Goal: Task Accomplishment & Management: Complete application form

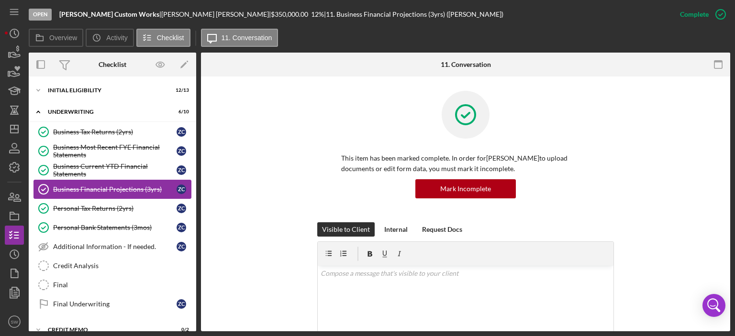
scroll to position [115, 0]
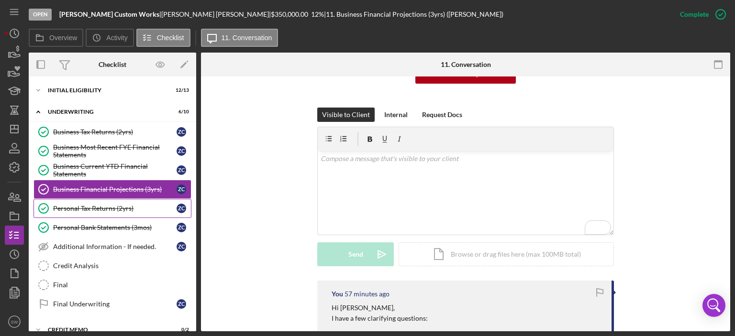
click at [69, 205] on div "Personal Tax Returns (2yrs)" at bounding box center [114, 209] width 123 height 8
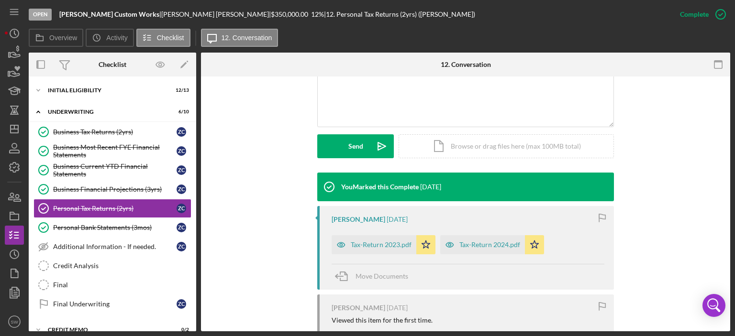
scroll to position [239, 0]
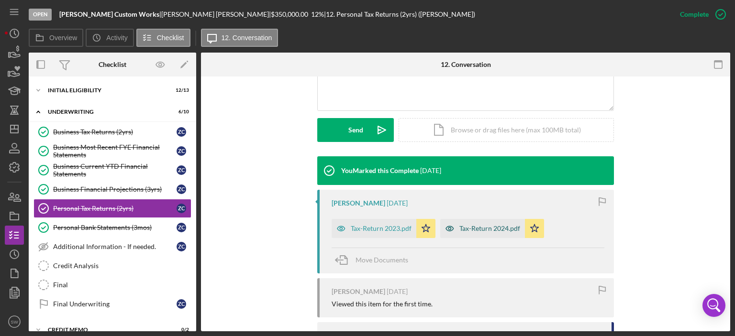
click at [481, 228] on div "Tax-Return 2024.pdf" at bounding box center [489, 229] width 61 height 8
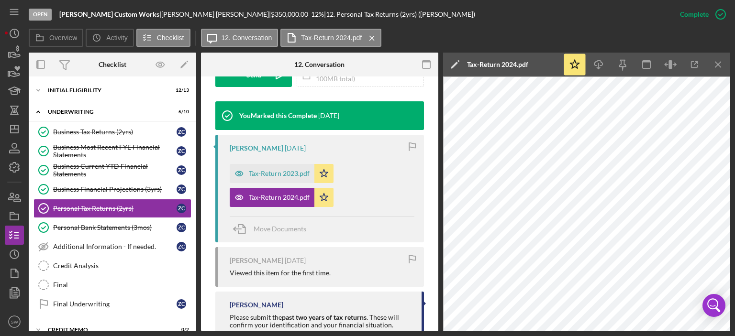
scroll to position [333, 0]
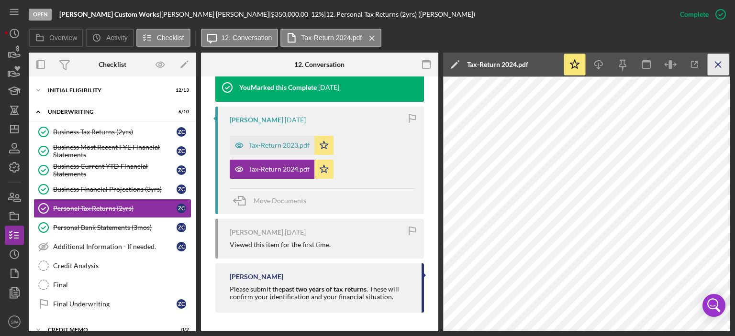
click at [716, 62] on line "button" at bounding box center [718, 64] width 5 height 5
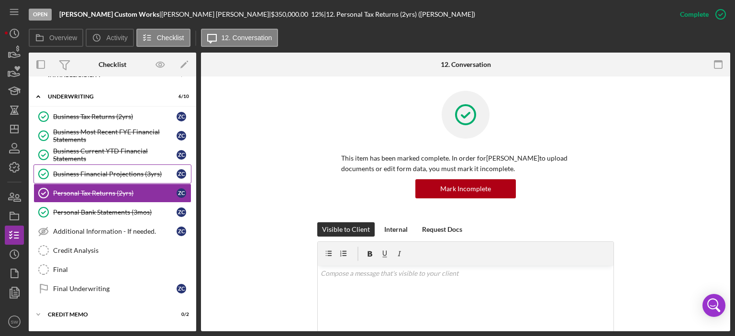
scroll to position [0, 0]
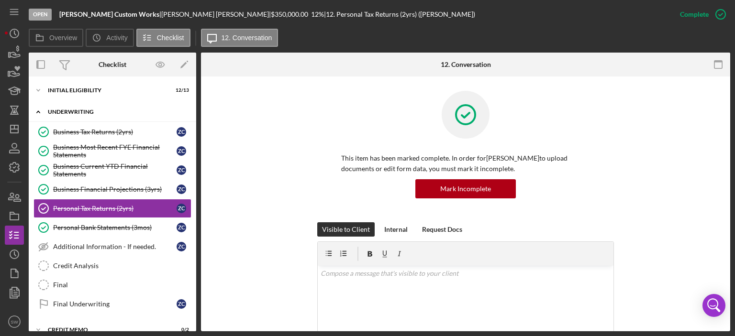
click at [38, 112] on icon "Icon/Expander" at bounding box center [38, 111] width 19 height 19
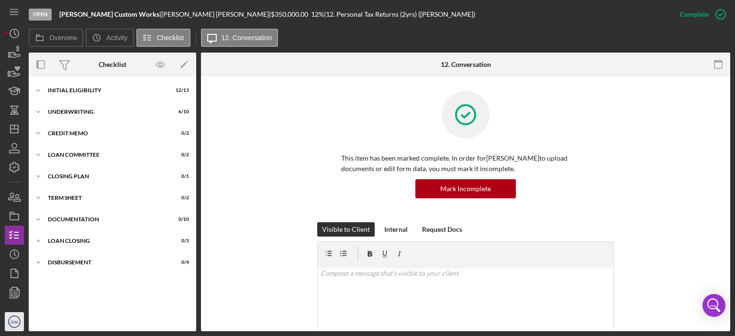
click at [15, 322] on text "SW" at bounding box center [15, 322] width 8 height 5
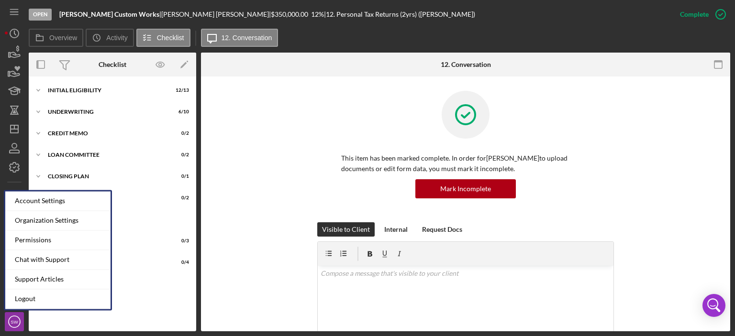
click at [131, 219] on div "DOCUMENTATION" at bounding box center [116, 220] width 136 height 6
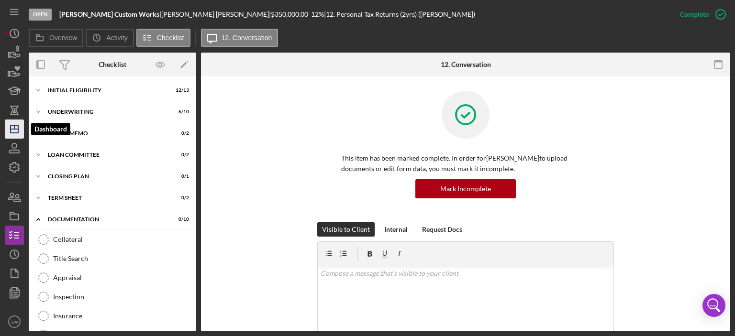
click at [13, 131] on icon "Icon/Dashboard" at bounding box center [14, 129] width 24 height 24
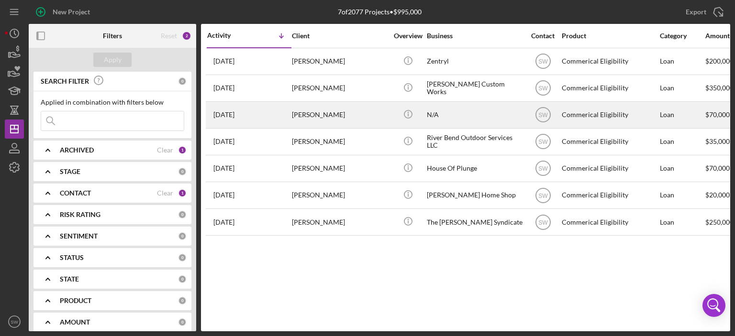
click at [297, 114] on div "[PERSON_NAME]" at bounding box center [340, 114] width 96 height 25
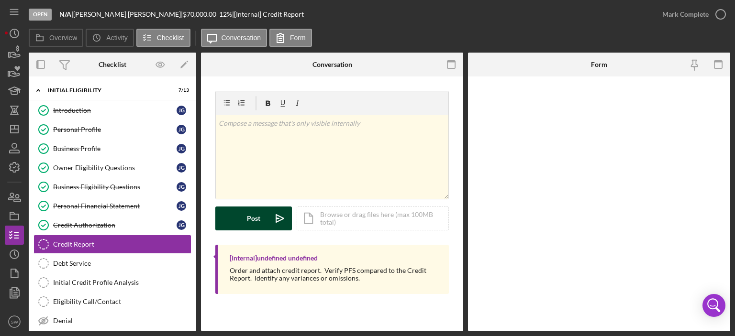
scroll to position [39, 0]
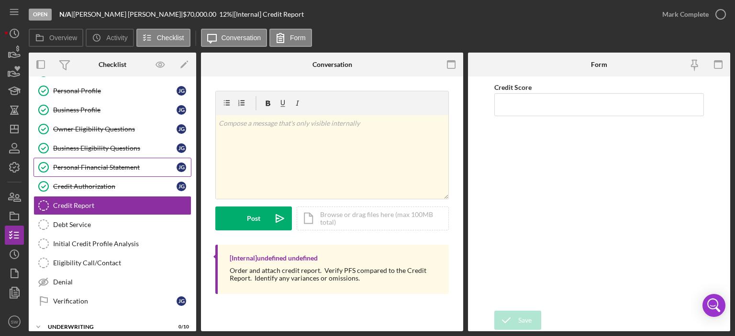
click at [67, 167] on div "Personal Financial Statement" at bounding box center [114, 168] width 123 height 8
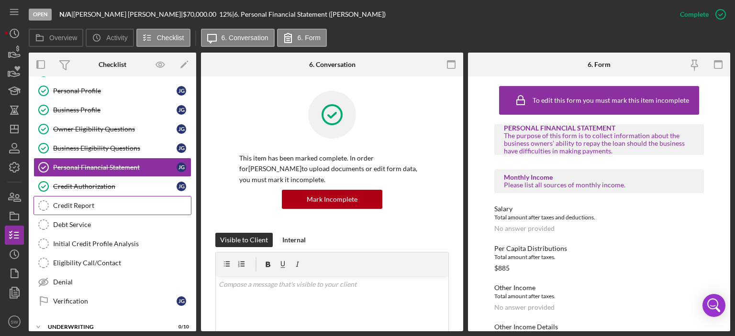
click at [76, 202] on div "Credit Report" at bounding box center [122, 206] width 138 height 8
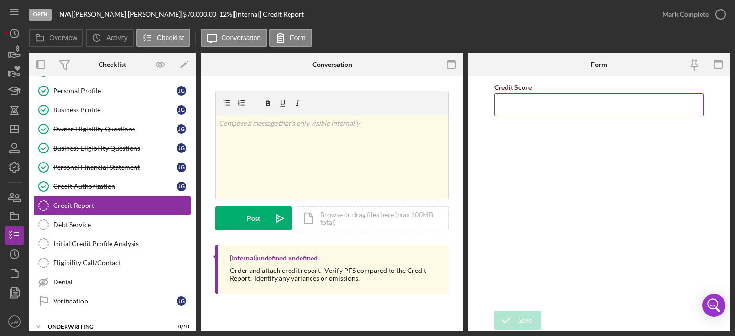
click at [505, 109] on input "Credit Score" at bounding box center [599, 104] width 210 height 23
type input "783"
click at [524, 320] on div "Save" at bounding box center [524, 320] width 13 height 19
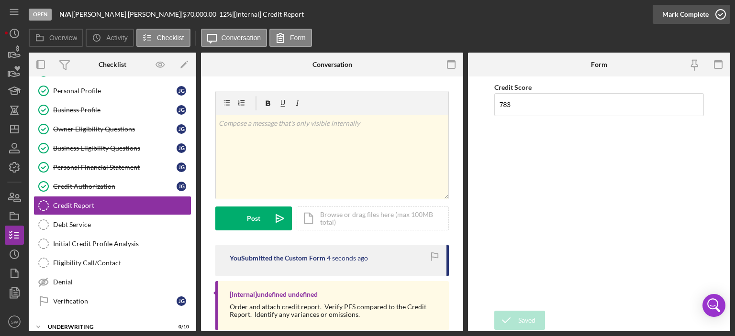
click at [719, 15] on polyline "button" at bounding box center [721, 14] width 4 height 2
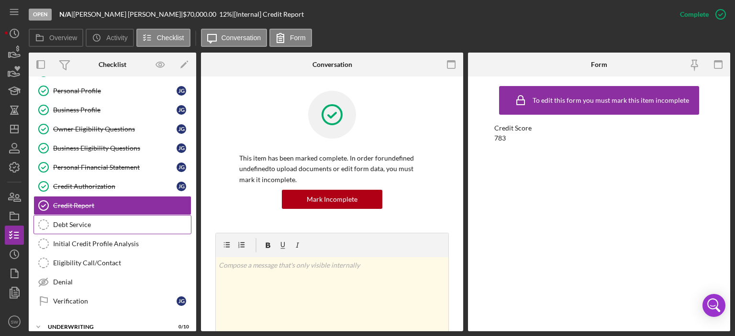
click at [66, 223] on div "Debt Service" at bounding box center [122, 225] width 138 height 8
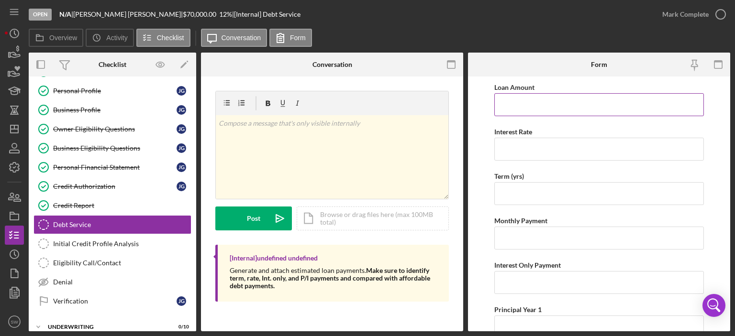
click at [514, 101] on input "Loan Amount" at bounding box center [599, 104] width 210 height 23
type input "$70,000"
type input "12.00000%"
type input "5"
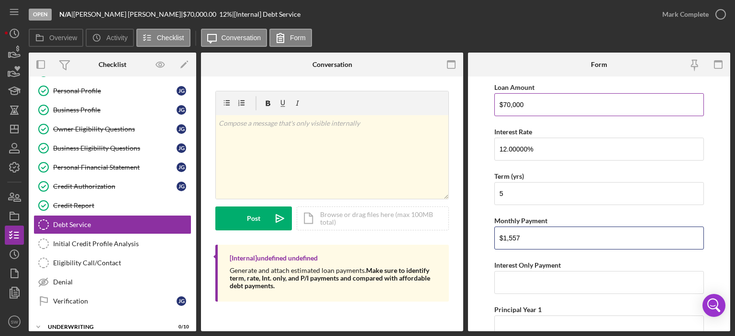
type input "$1,557"
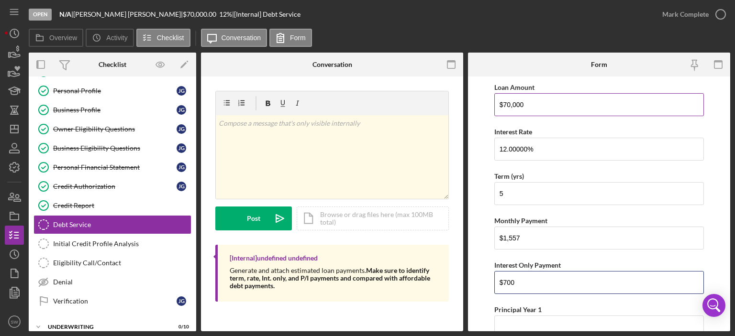
type input "$700"
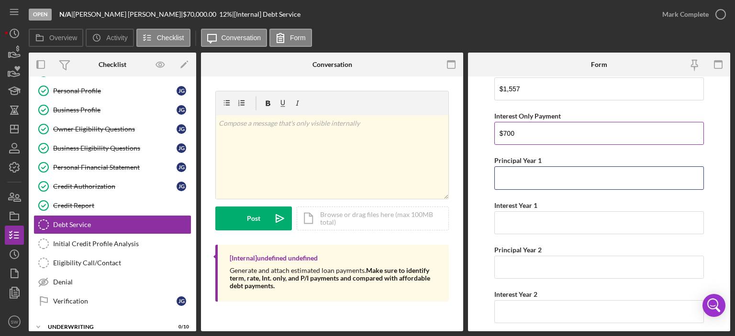
scroll to position [174, 0]
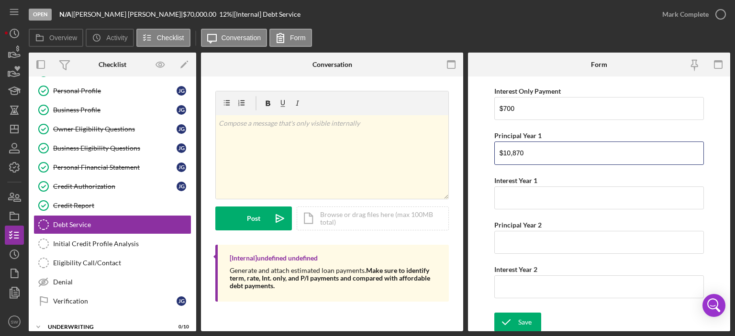
type input "$10,870"
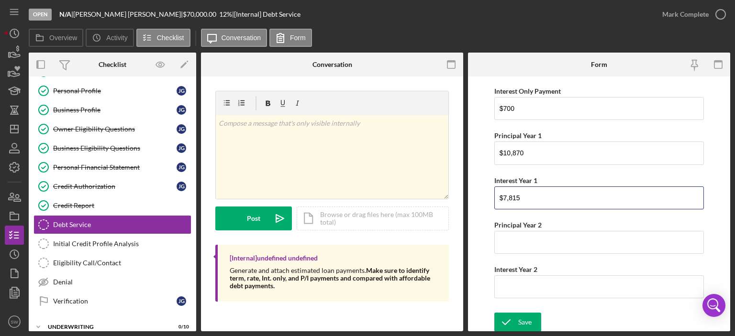
type input "$7,815"
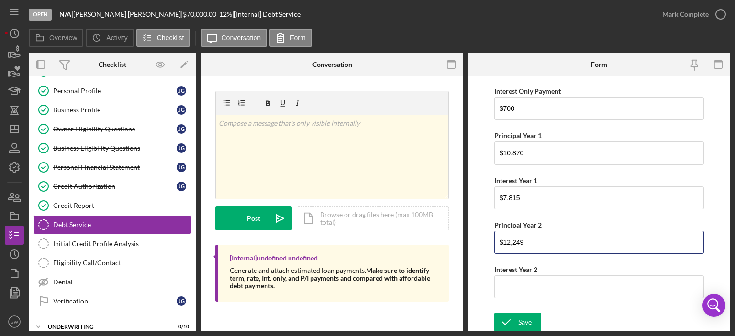
type input "$12,249"
type input "$6,436"
click at [521, 324] on div "Save" at bounding box center [524, 322] width 13 height 19
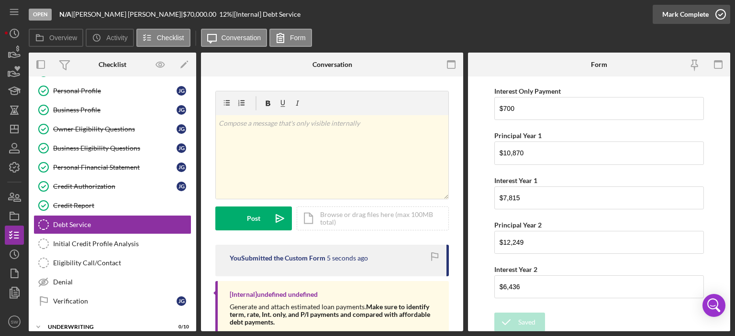
click at [721, 16] on icon "button" at bounding box center [721, 14] width 24 height 24
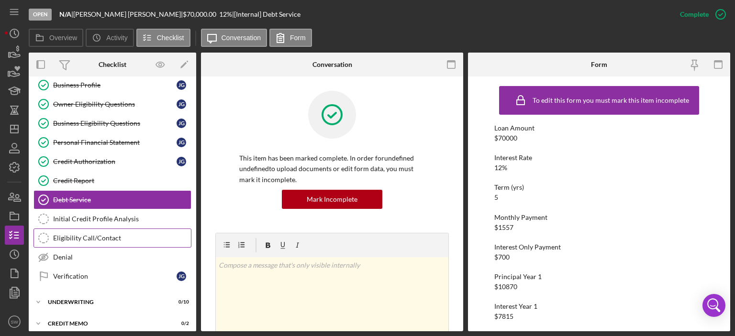
scroll to position [87, 0]
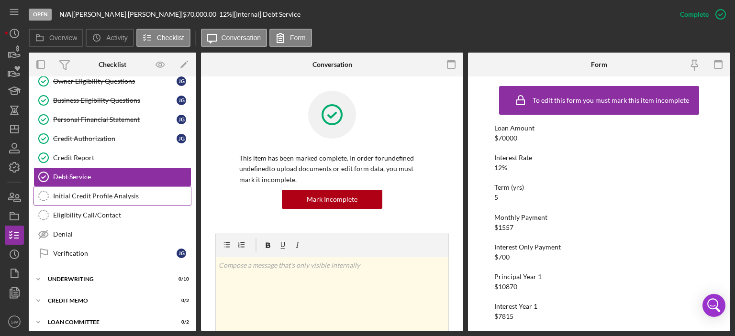
click at [67, 192] on div "Initial Credit Profile Analysis" at bounding box center [122, 196] width 138 height 8
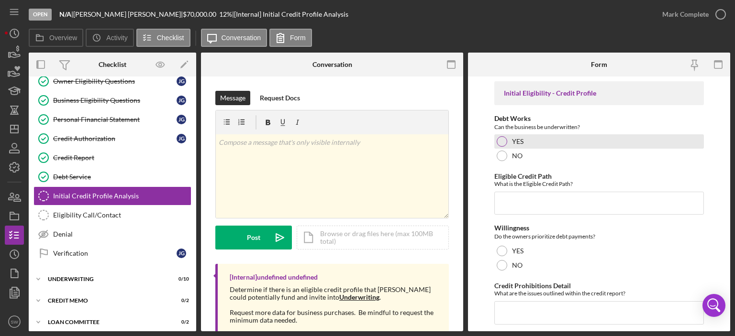
click at [504, 140] on div at bounding box center [502, 141] width 11 height 11
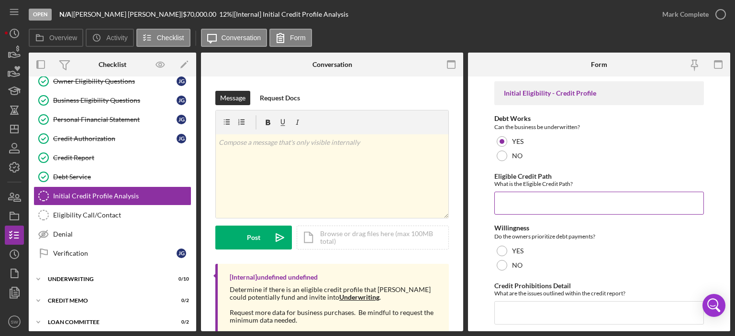
click at [509, 200] on input "Eligible Credit Path" at bounding box center [599, 203] width 210 height 23
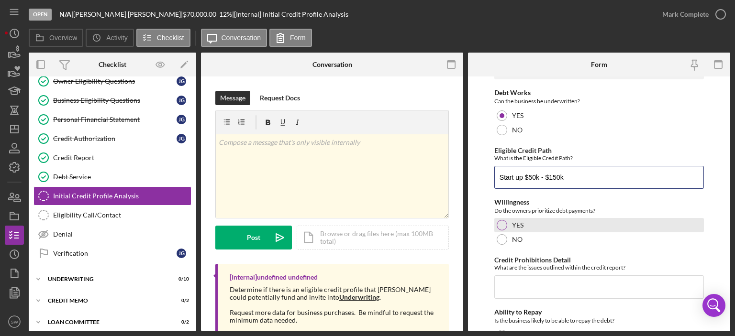
scroll to position [48, 0]
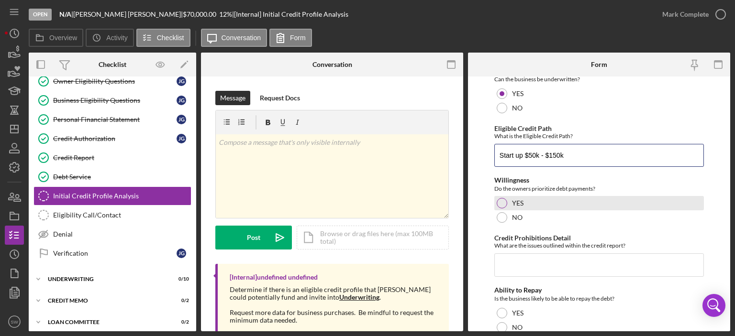
type input "Start up $50k - $150k"
click at [502, 202] on div at bounding box center [502, 203] width 11 height 11
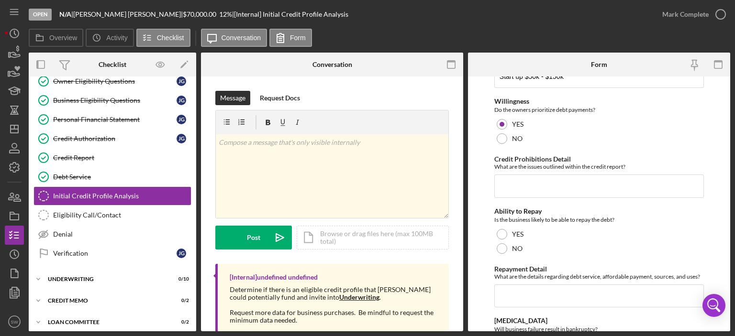
scroll to position [144, 0]
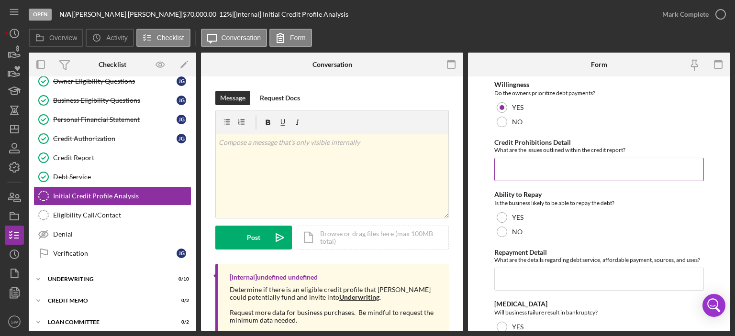
click at [517, 170] on input "Credit Prohibitions Detail" at bounding box center [599, 169] width 210 height 23
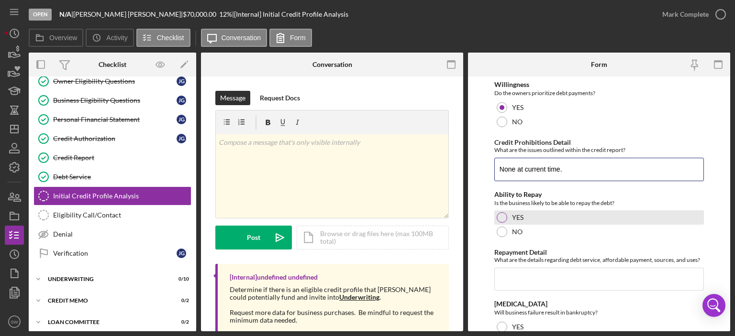
type input "None at current time."
click at [500, 216] on div at bounding box center [502, 218] width 11 height 11
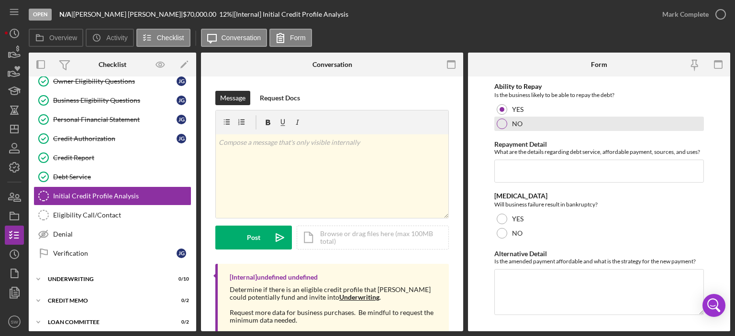
scroll to position [271, 0]
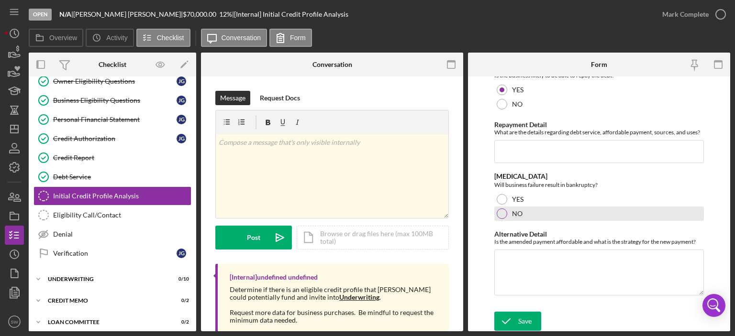
click at [500, 212] on div at bounding box center [502, 214] width 11 height 11
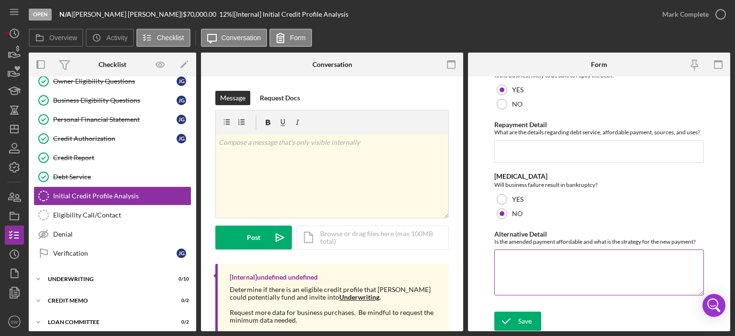
click at [503, 256] on textarea "Alternative Detail" at bounding box center [599, 273] width 210 height 46
type textarea "Per Capita and liquidate collateral"
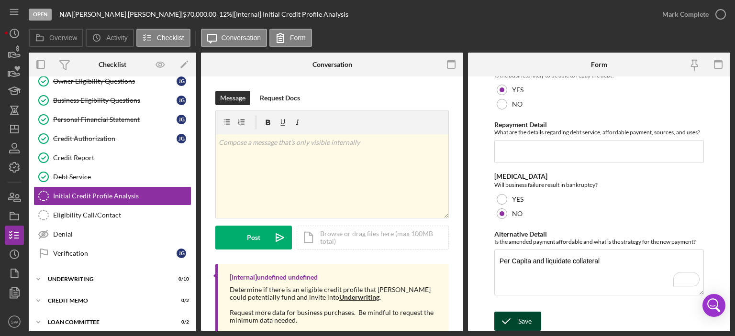
click at [518, 319] on div "Save" at bounding box center [524, 321] width 13 height 19
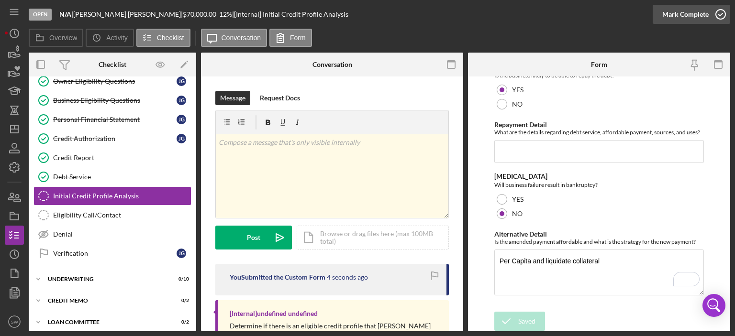
click at [721, 15] on icon "button" at bounding box center [721, 14] width 24 height 24
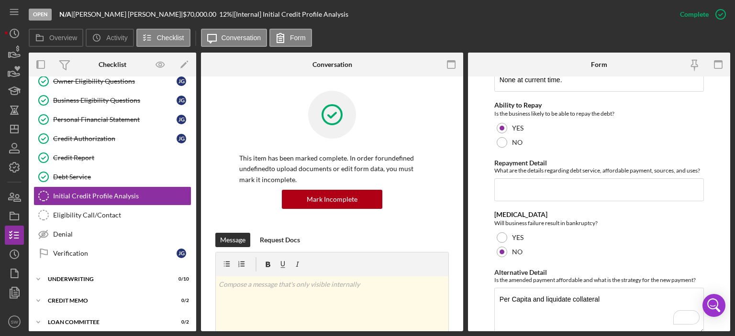
scroll to position [310, 0]
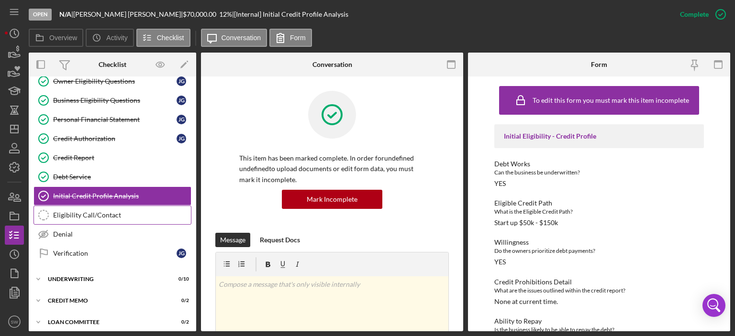
click at [66, 220] on link "Eligibility Call/Contact Eligibility Call/Contact" at bounding box center [113, 215] width 158 height 19
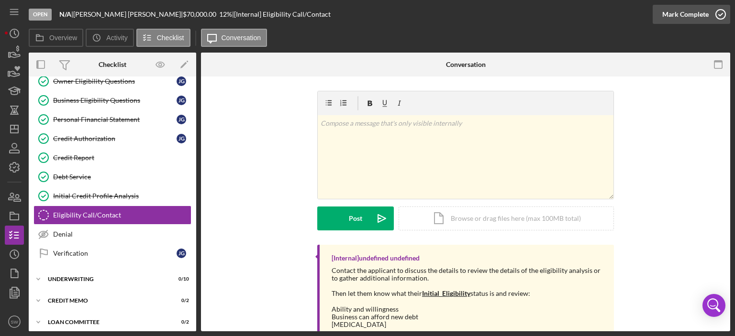
click at [721, 15] on icon "button" at bounding box center [721, 14] width 24 height 24
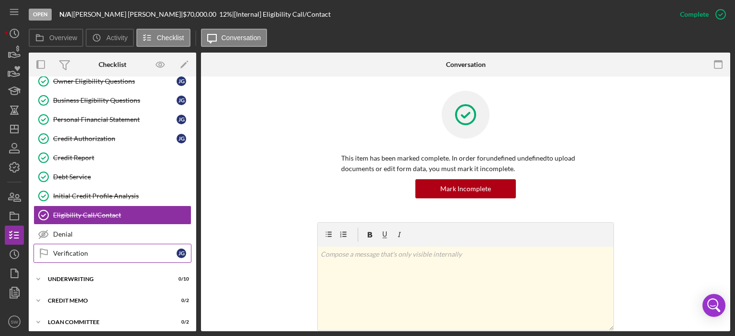
click at [60, 250] on div "Verification" at bounding box center [114, 254] width 123 height 8
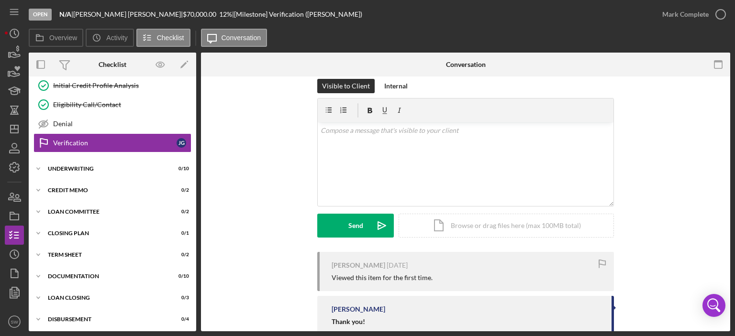
scroll to position [48, 0]
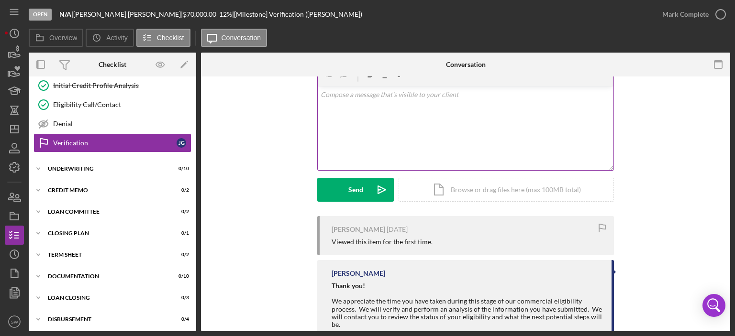
click at [341, 107] on div "v Color teal Color pink Remove color Add row above Add row below Add column bef…" at bounding box center [466, 129] width 296 height 84
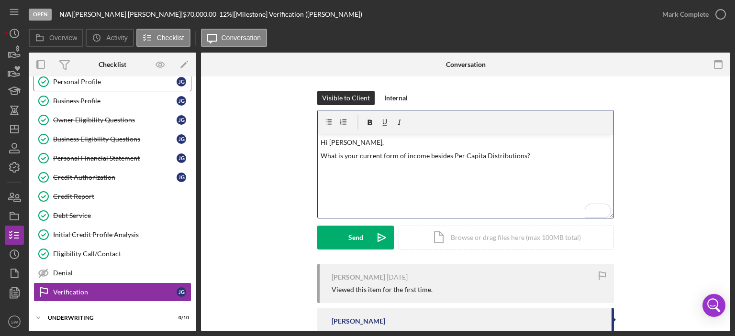
click at [73, 80] on div "Personal Profile" at bounding box center [114, 82] width 123 height 8
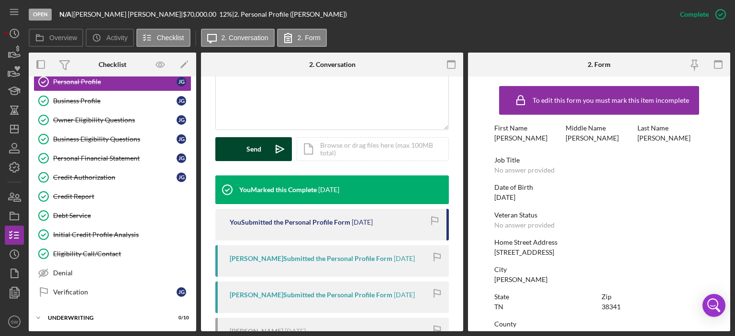
scroll to position [239, 0]
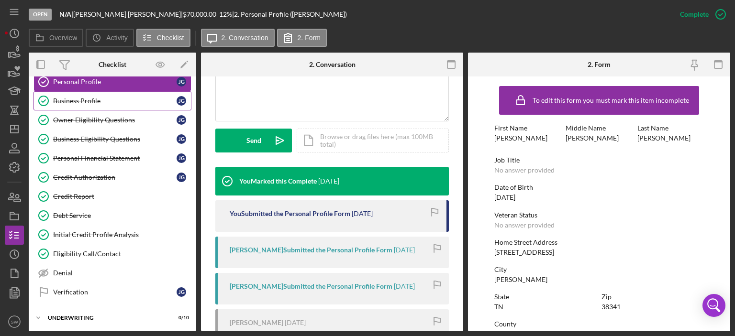
click at [82, 97] on div "Business Profile" at bounding box center [114, 101] width 123 height 8
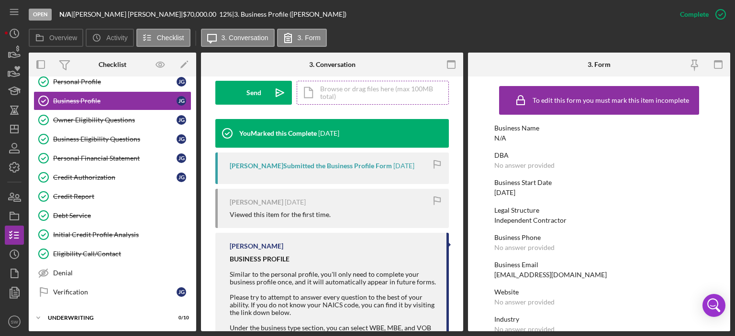
scroll to position [335, 0]
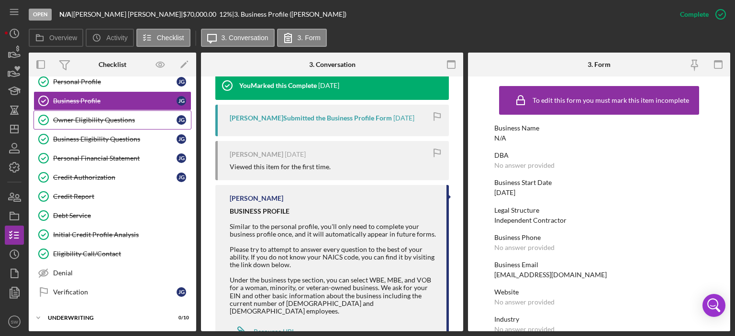
click at [88, 119] on div "Owner Eligibility Questions" at bounding box center [114, 120] width 123 height 8
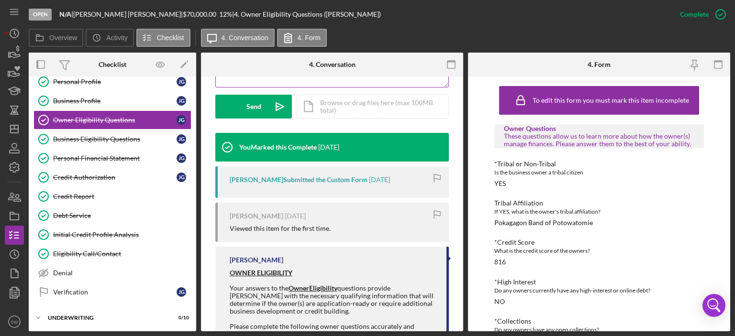
scroll to position [287, 0]
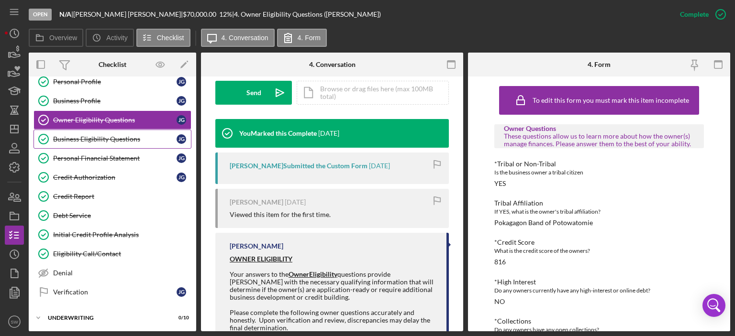
click at [82, 139] on div "Business Eligibility Questions" at bounding box center [114, 139] width 123 height 8
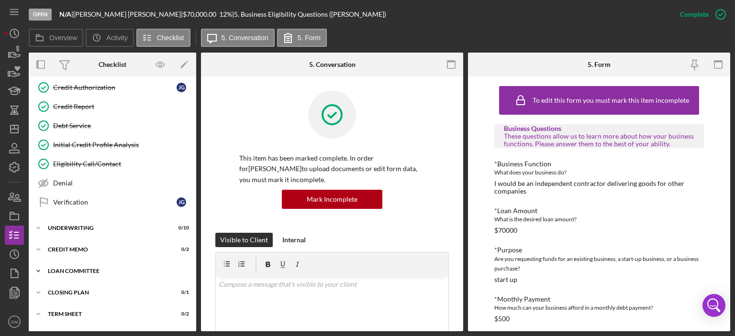
scroll to position [144, 0]
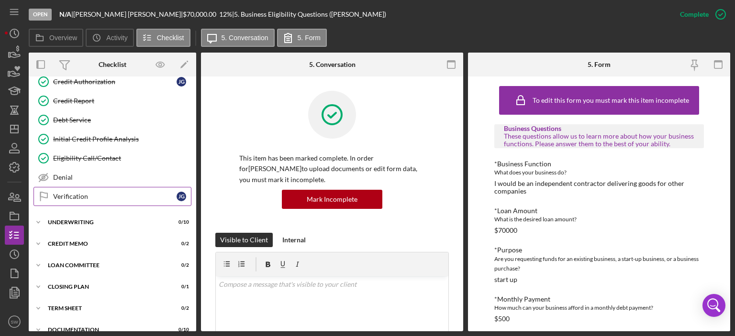
click at [64, 195] on div "Verification" at bounding box center [114, 197] width 123 height 8
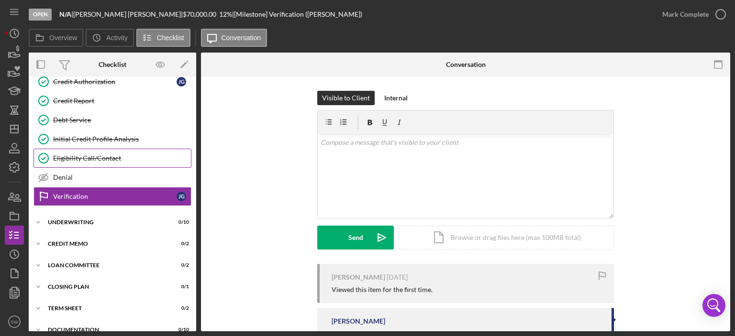
click at [72, 157] on div "Eligibility Call/Contact" at bounding box center [122, 159] width 138 height 8
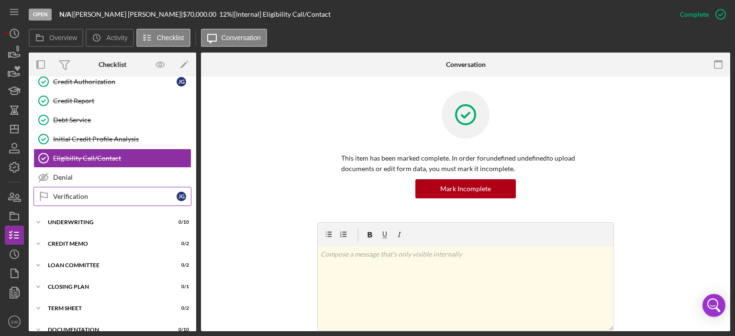
click at [61, 194] on div "Verification" at bounding box center [114, 197] width 123 height 8
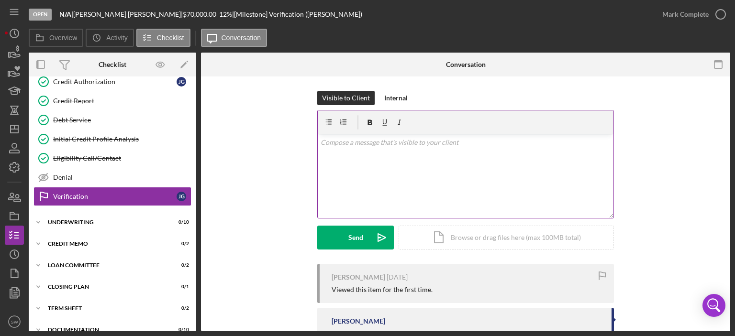
click at [331, 148] on div "v Color teal Color pink Remove color Add row above Add row below Add column bef…" at bounding box center [466, 176] width 296 height 84
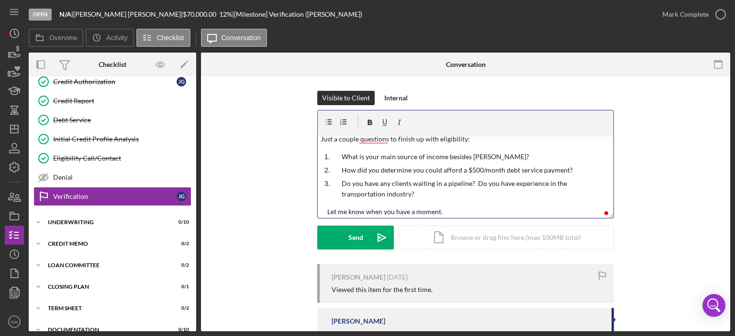
scroll to position [30, 0]
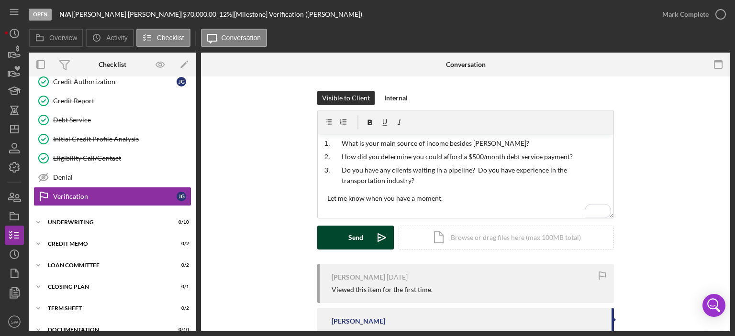
click at [345, 241] on button "Send Icon/icon-invite-send" at bounding box center [355, 238] width 77 height 24
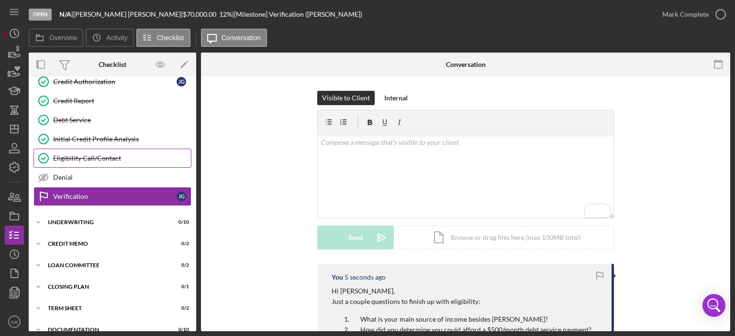
click at [78, 156] on div "Eligibility Call/Contact" at bounding box center [122, 159] width 138 height 8
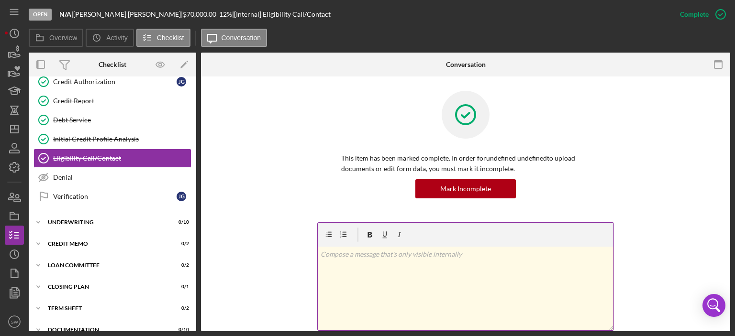
click at [332, 260] on div "v Color teal Color pink Remove color Add row above Add row below Add column bef…" at bounding box center [466, 289] width 296 height 84
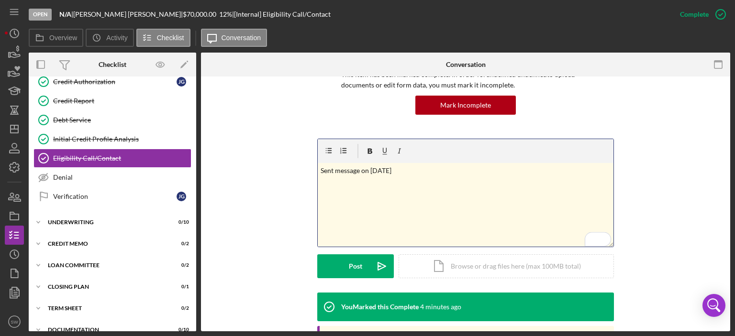
scroll to position [96, 0]
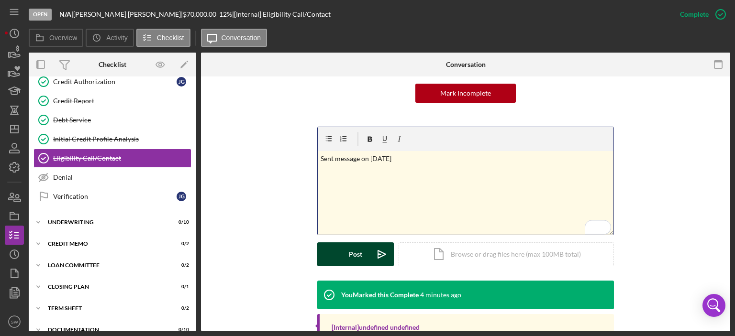
click at [351, 250] on div "Post" at bounding box center [355, 255] width 13 height 24
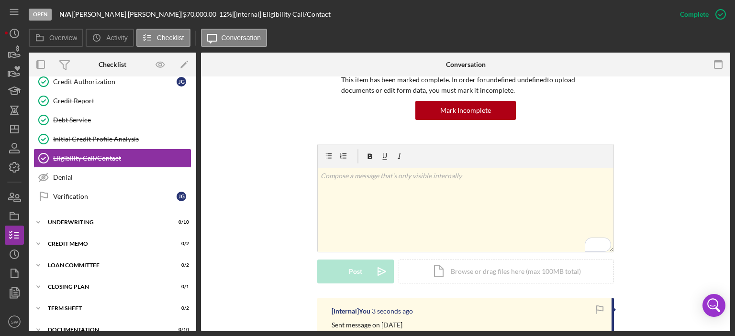
scroll to position [0, 0]
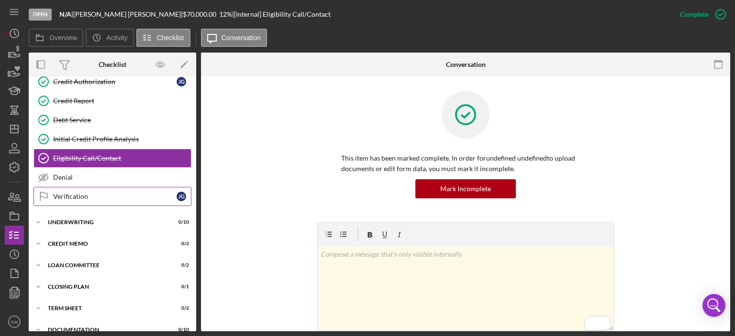
click at [73, 196] on div "Verification" at bounding box center [114, 197] width 123 height 8
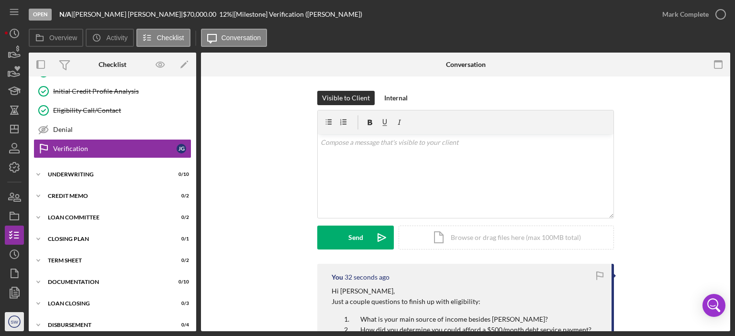
click at [12, 322] on text "SW" at bounding box center [15, 322] width 8 height 5
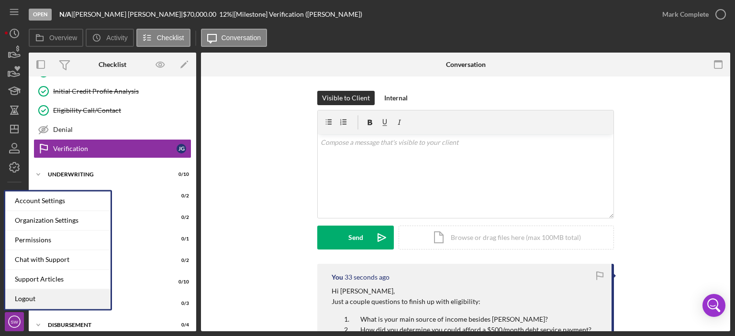
click at [27, 302] on link "Logout" at bounding box center [57, 300] width 105 height 20
